Goal: Task Accomplishment & Management: Use online tool/utility

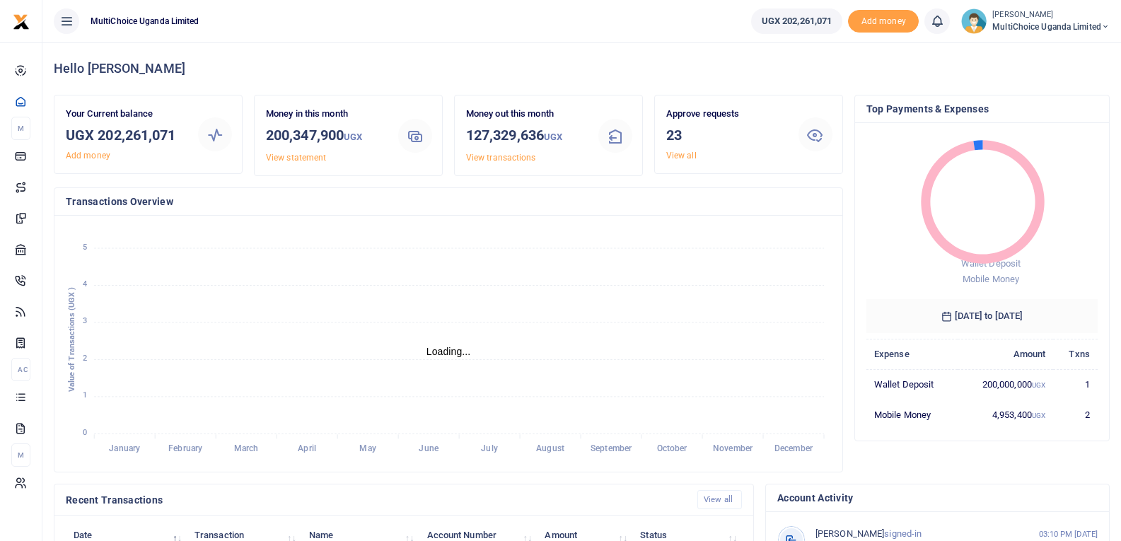
scroll to position [11, 11]
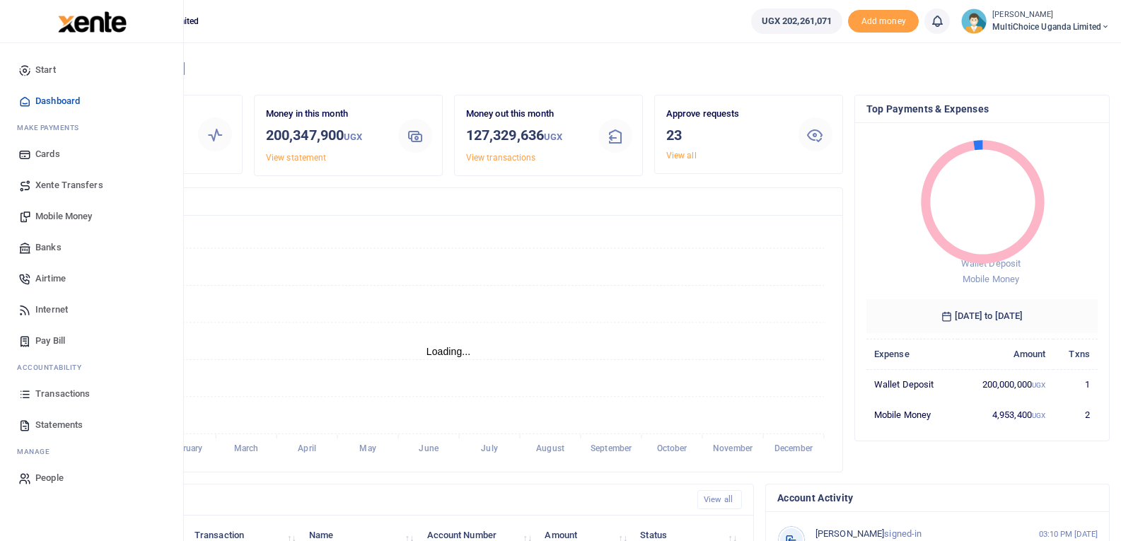
click at [50, 389] on span "Transactions" at bounding box center [62, 394] width 54 height 14
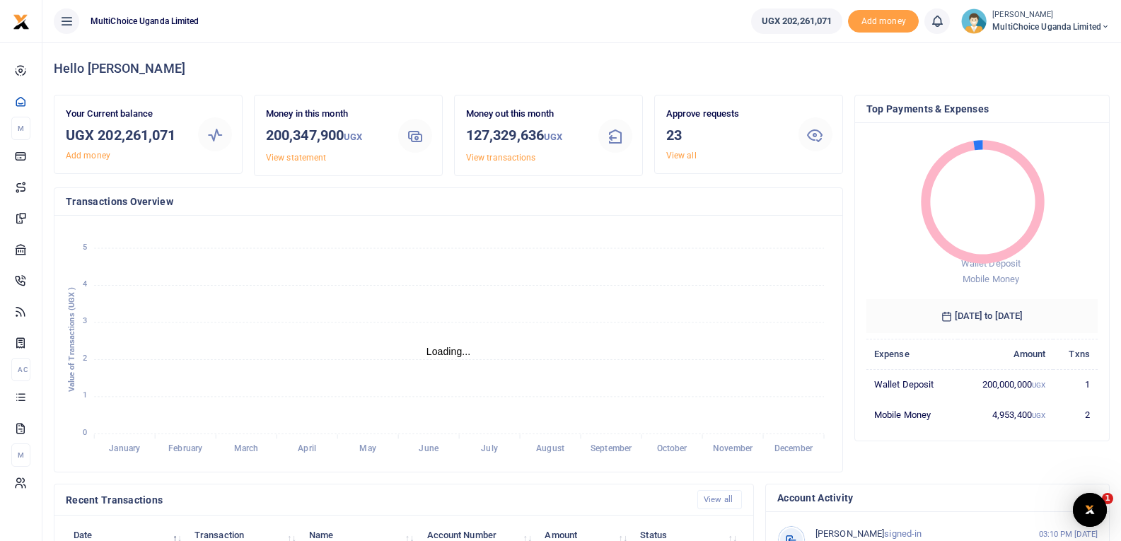
scroll to position [0, 0]
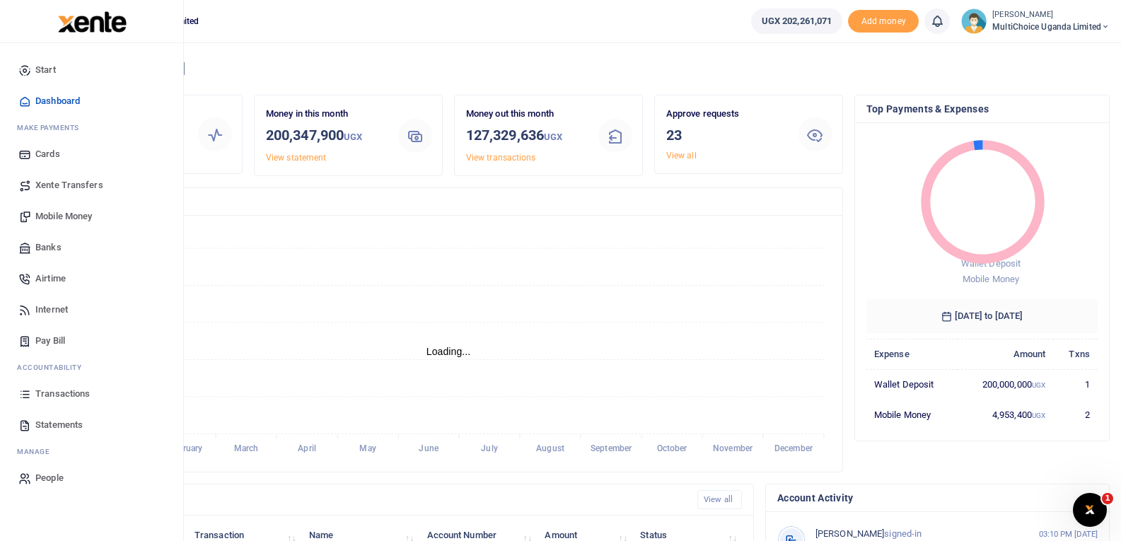
click at [62, 219] on span "Mobile Money" at bounding box center [63, 216] width 57 height 14
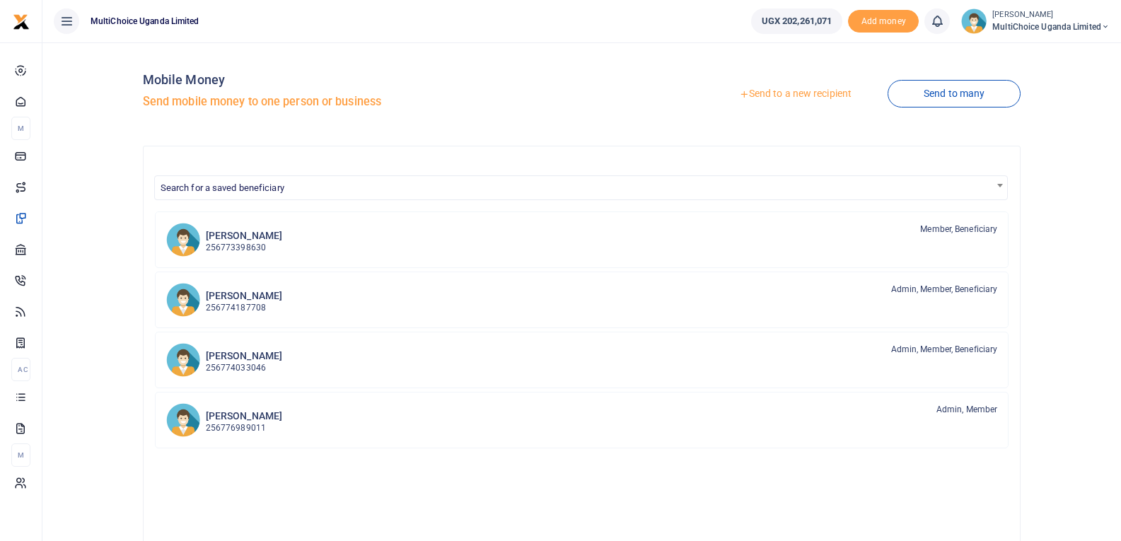
click at [826, 99] on link "Send to a new recipient" at bounding box center [795, 93] width 185 height 25
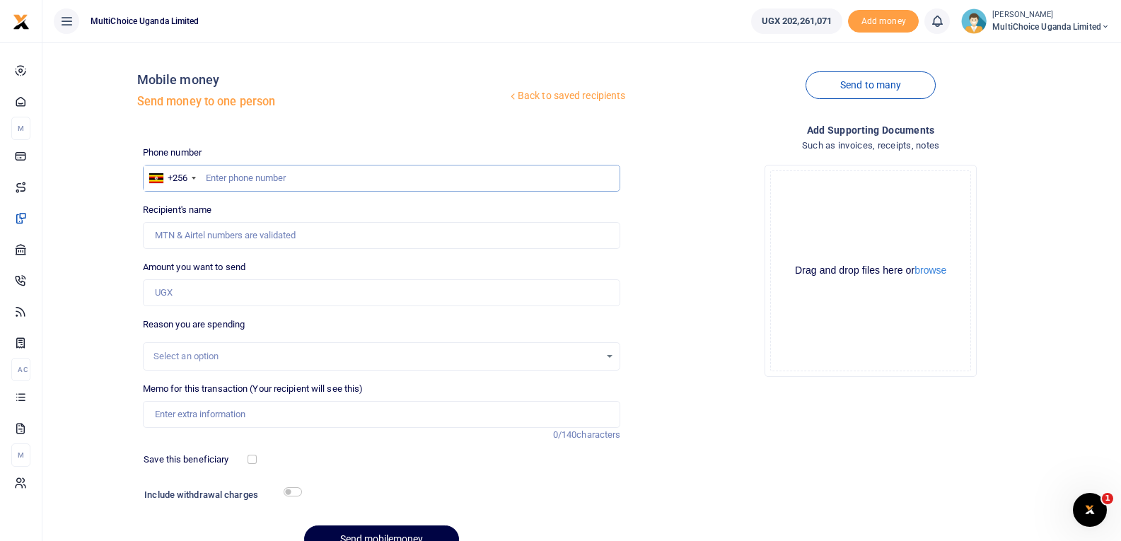
click at [385, 176] on input "text" at bounding box center [382, 178] width 478 height 27
type input "704004240"
click at [265, 299] on input "Amount you want to send" at bounding box center [382, 292] width 478 height 27
click at [351, 350] on div "Select an option" at bounding box center [377, 357] width 447 height 14
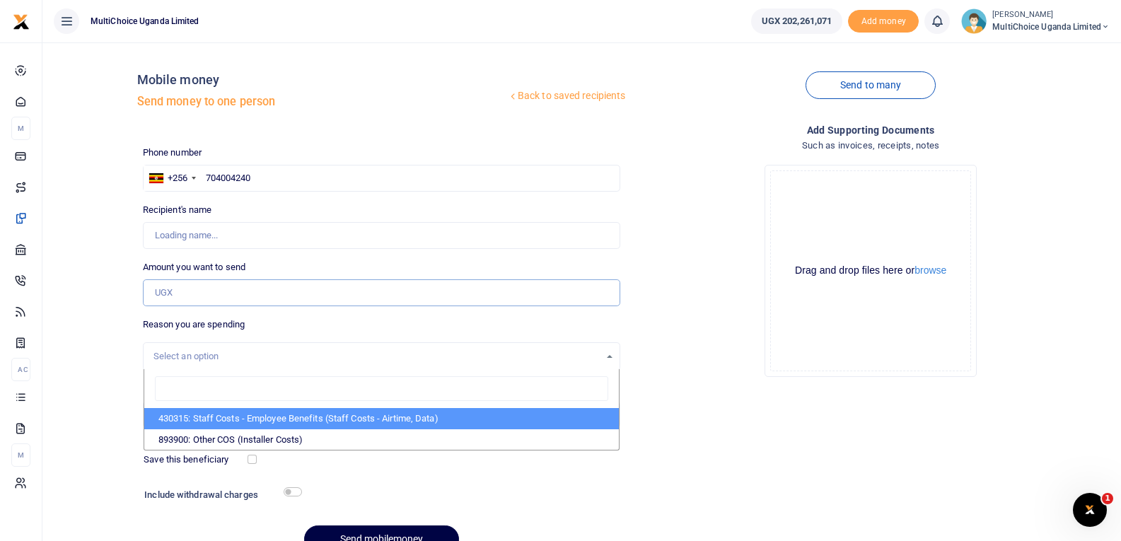
click at [257, 302] on input "Amount you want to send" at bounding box center [382, 292] width 478 height 27
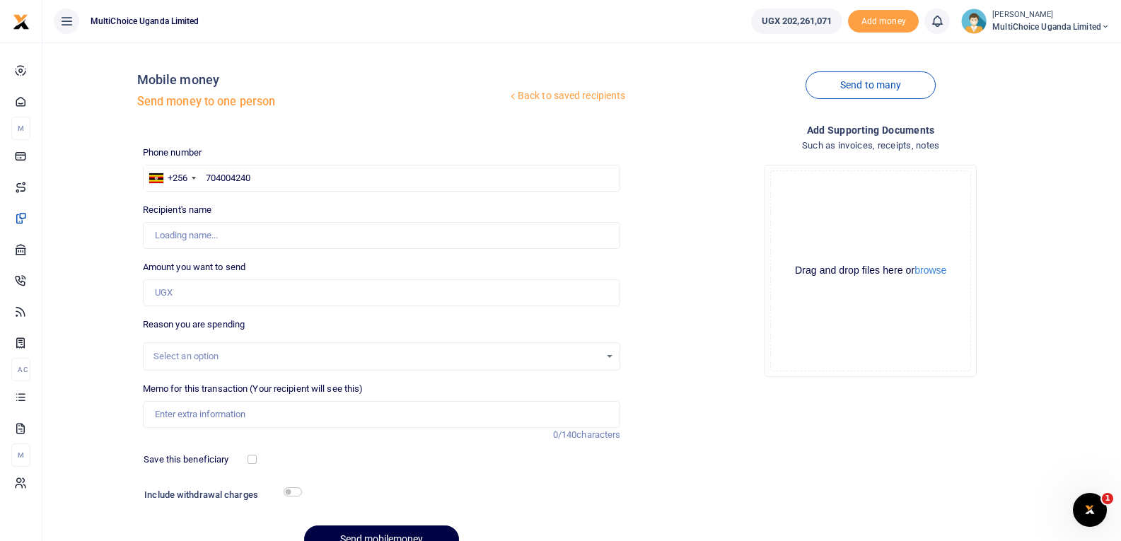
type input "Beyendeza Mwandha"
click at [213, 354] on div "Select an option" at bounding box center [377, 357] width 447 height 14
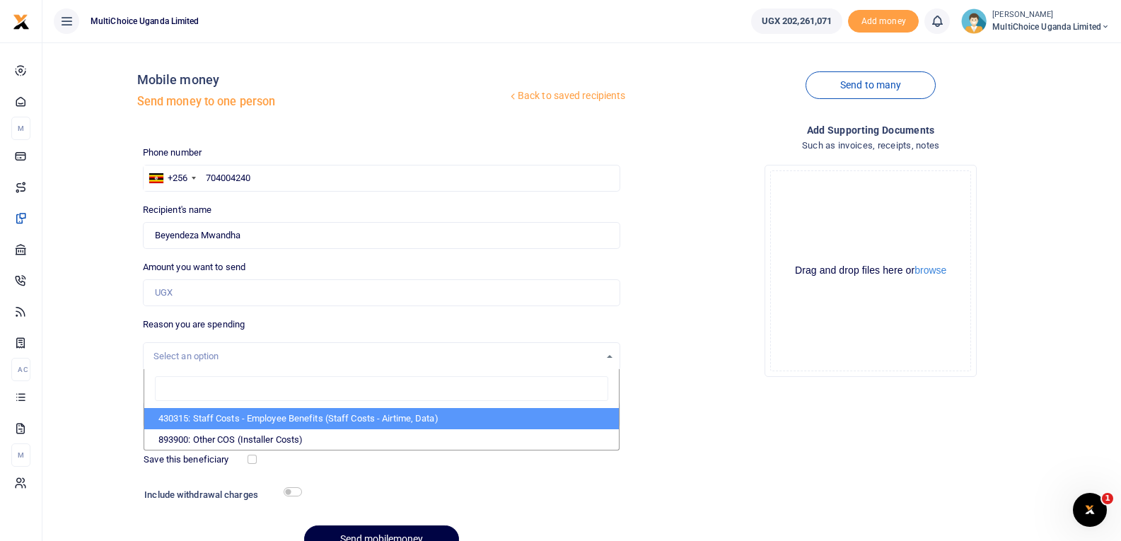
click at [214, 350] on div "Select an option" at bounding box center [377, 357] width 447 height 14
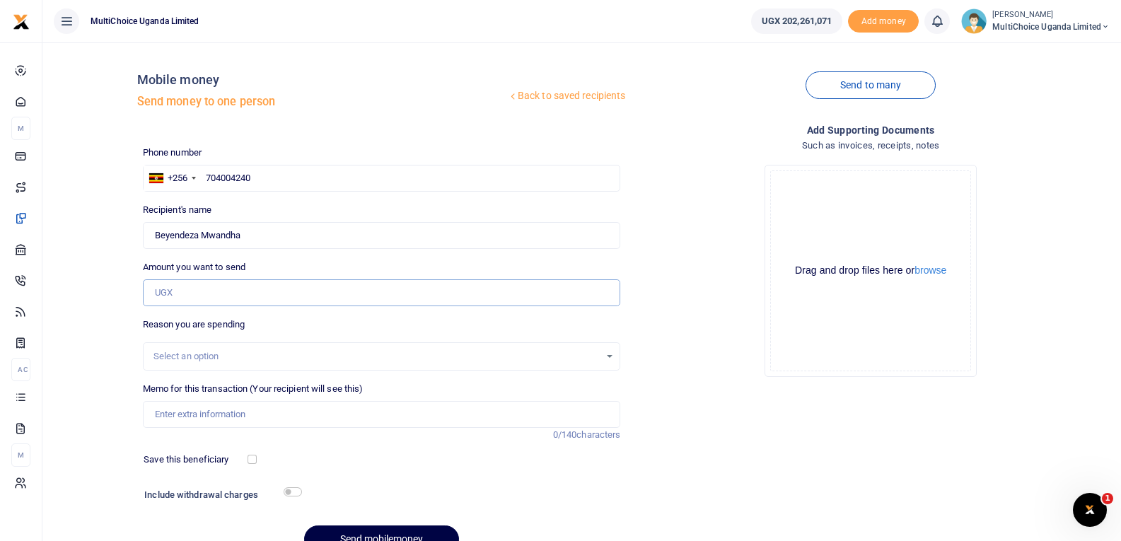
click at [221, 291] on input "Amount you want to send" at bounding box center [382, 292] width 478 height 27
click at [187, 417] on input "Memo for this transaction (Your recipient will see this)" at bounding box center [382, 414] width 478 height 27
click at [158, 350] on div "Select an option" at bounding box center [377, 357] width 447 height 14
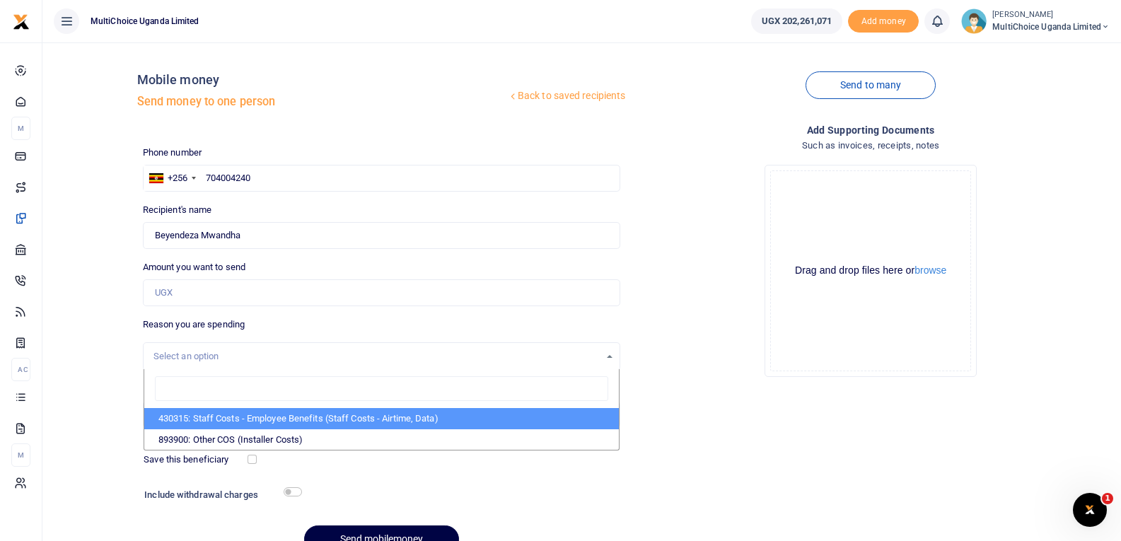
click at [181, 335] on div "Reason you are spending Select an option 430315: Staff Costs - Employee Benefit…" at bounding box center [382, 344] width 478 height 53
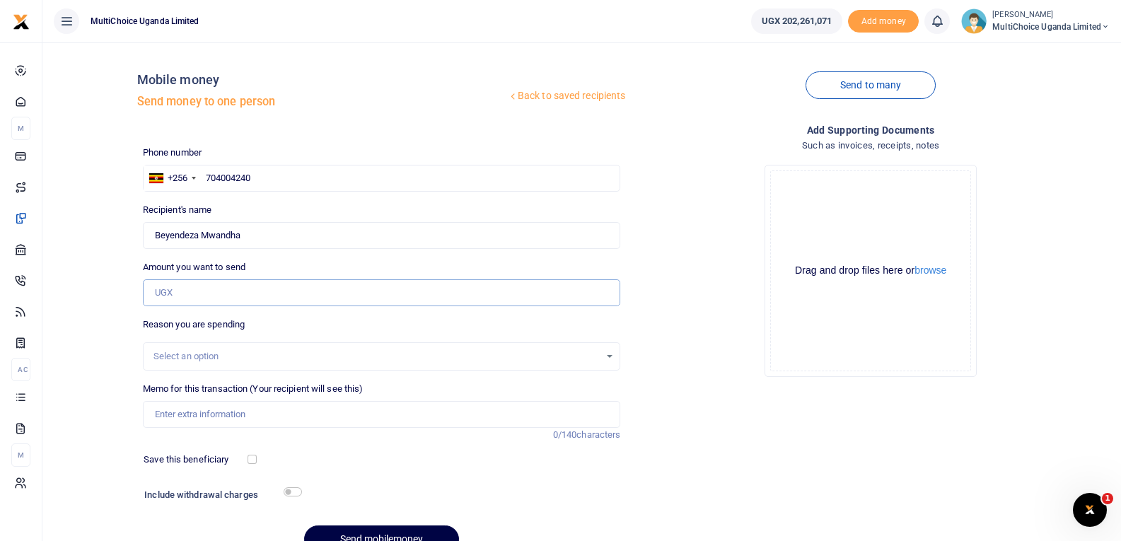
drag, startPoint x: 195, startPoint y: 281, endPoint x: 200, endPoint y: 288, distance: 8.6
click at [195, 282] on input "Amount you want to send" at bounding box center [382, 292] width 478 height 27
type input "3,000,000"
click at [219, 416] on input "Memo for this transaction (Your recipient will see this)" at bounding box center [382, 414] width 478 height 27
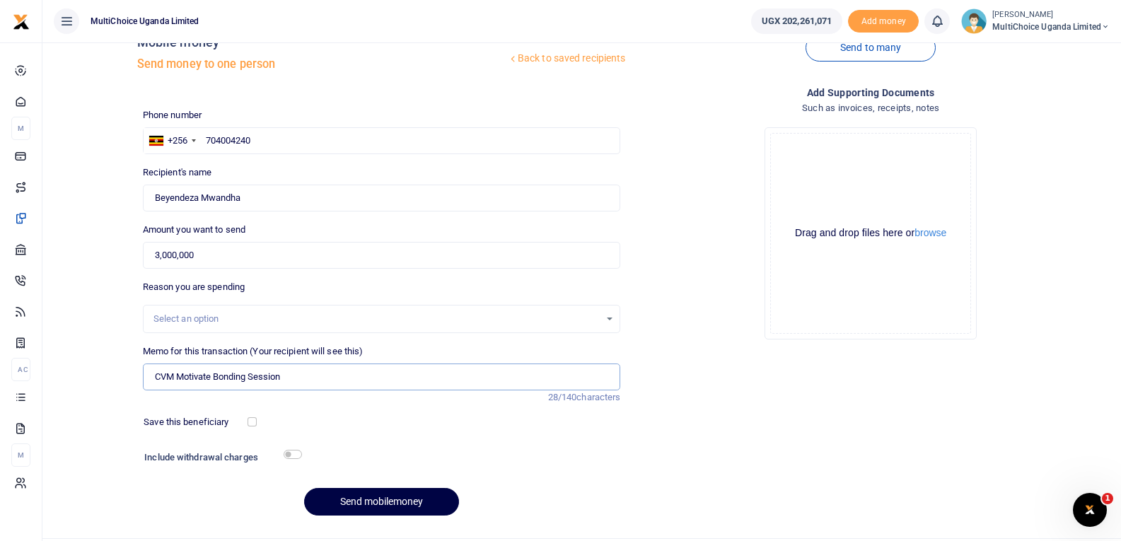
scroll to position [71, 0]
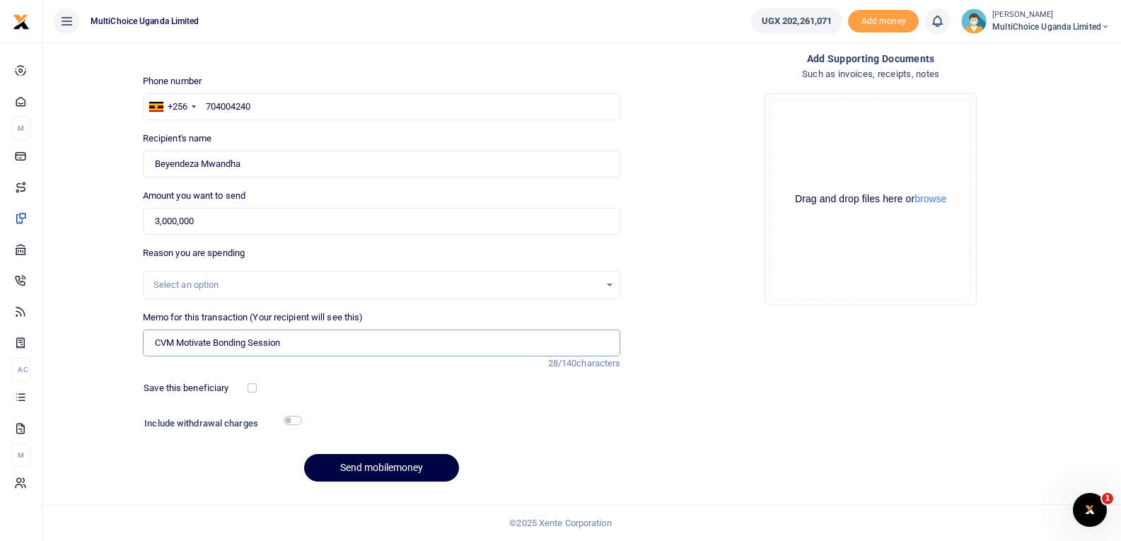
type input "CVM Motivate Bonding Session"
drag, startPoint x: 251, startPoint y: 168, endPoint x: 152, endPoint y: 159, distance: 99.5
click at [152, 159] on input "Found" at bounding box center [382, 164] width 478 height 27
click at [289, 229] on input "3,000,000" at bounding box center [382, 221] width 478 height 27
click at [260, 275] on div "Select an option" at bounding box center [382, 285] width 478 height 28
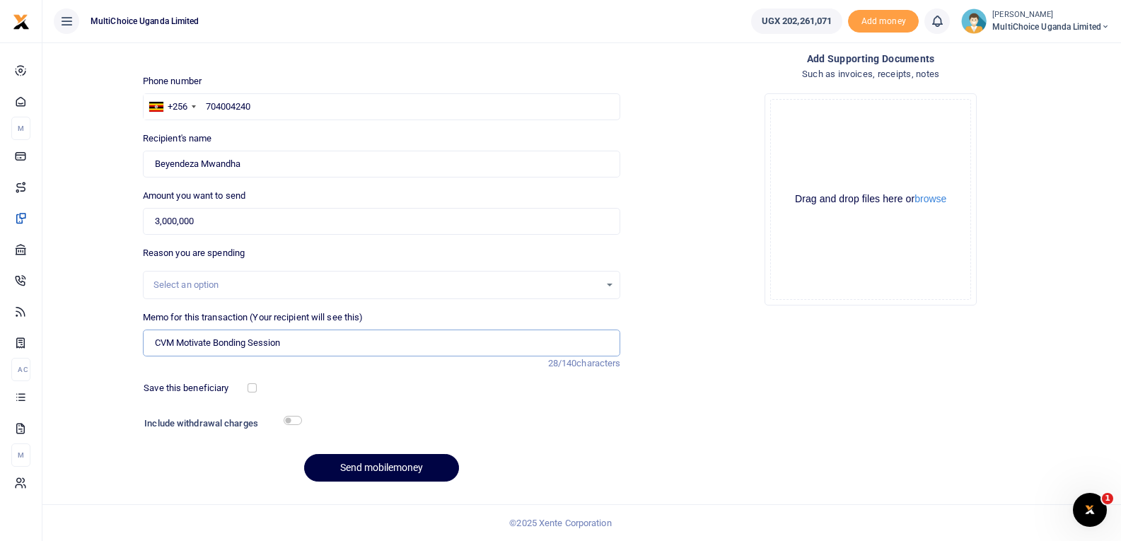
click at [292, 338] on input "CVM Motivate Bonding Session" at bounding box center [382, 343] width 478 height 27
drag, startPoint x: 284, startPoint y: 343, endPoint x: 111, endPoint y: 352, distance: 173.6
click at [111, 352] on div "Back to saved recipients Mobile money Send money to one person Send to many Pho…" at bounding box center [582, 237] width 1068 height 511
click at [934, 199] on button "browse" at bounding box center [931, 199] width 32 height 11
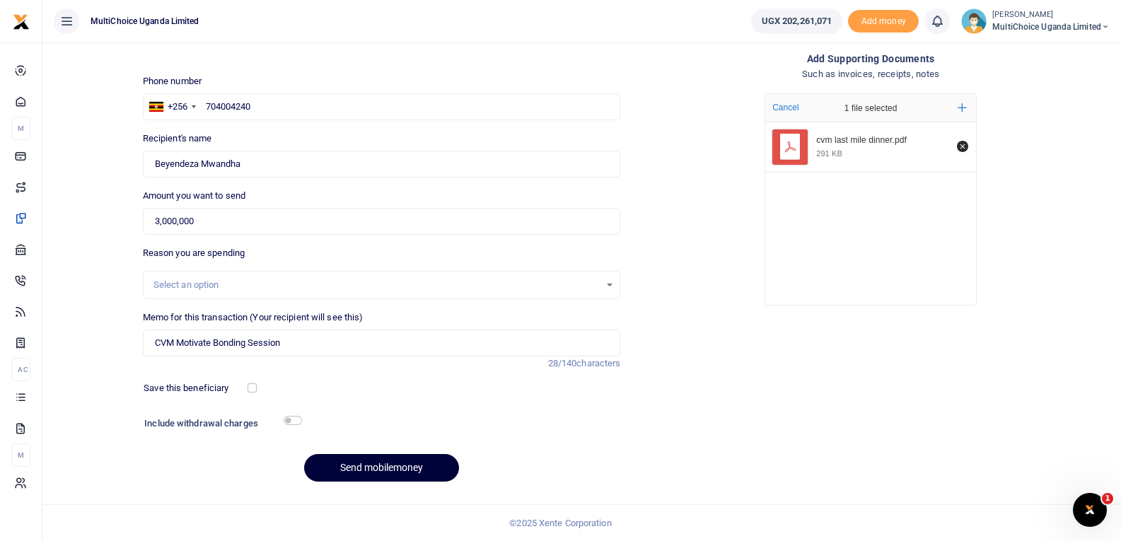
click at [417, 459] on button "Send mobilemoney" at bounding box center [381, 468] width 155 height 28
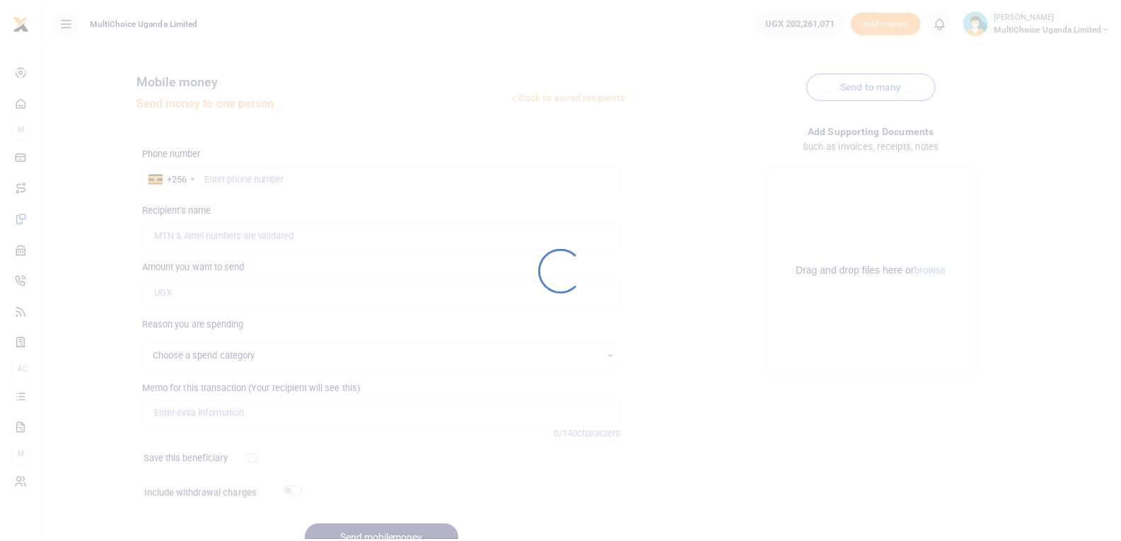
scroll to position [71, 0]
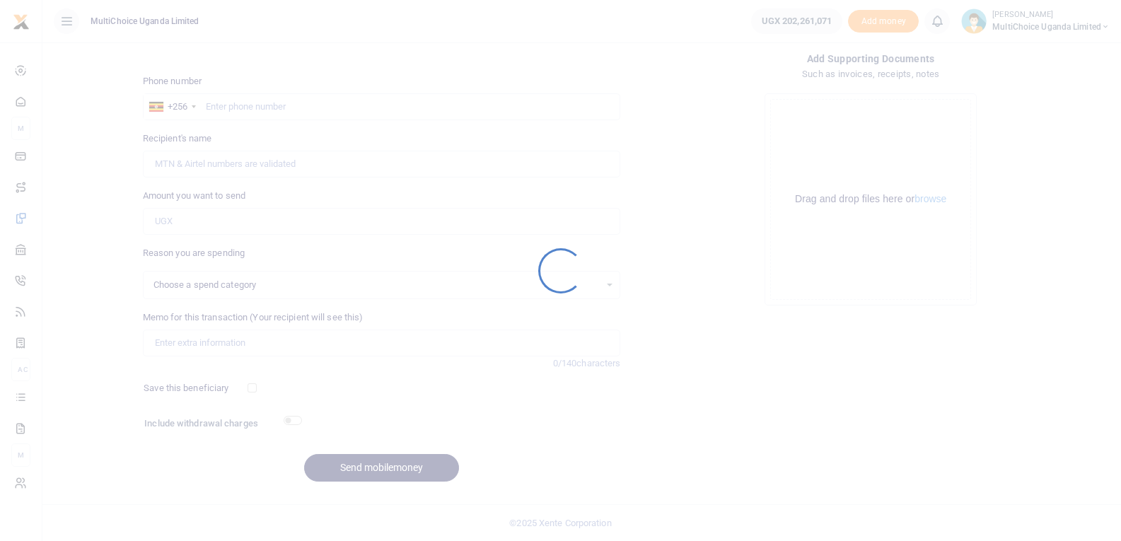
select select
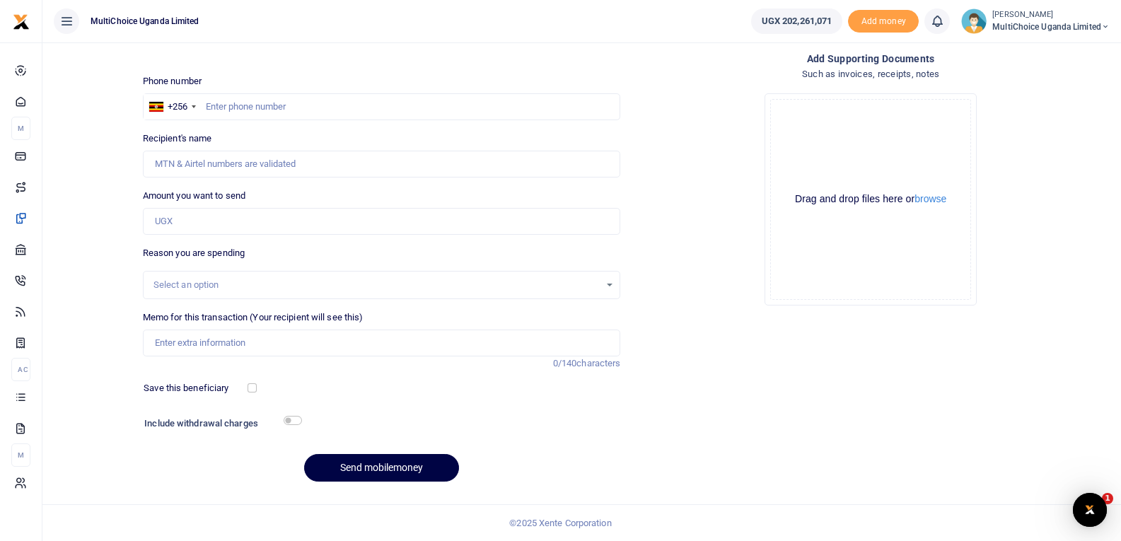
scroll to position [0, 0]
